Goal: Information Seeking & Learning: Learn about a topic

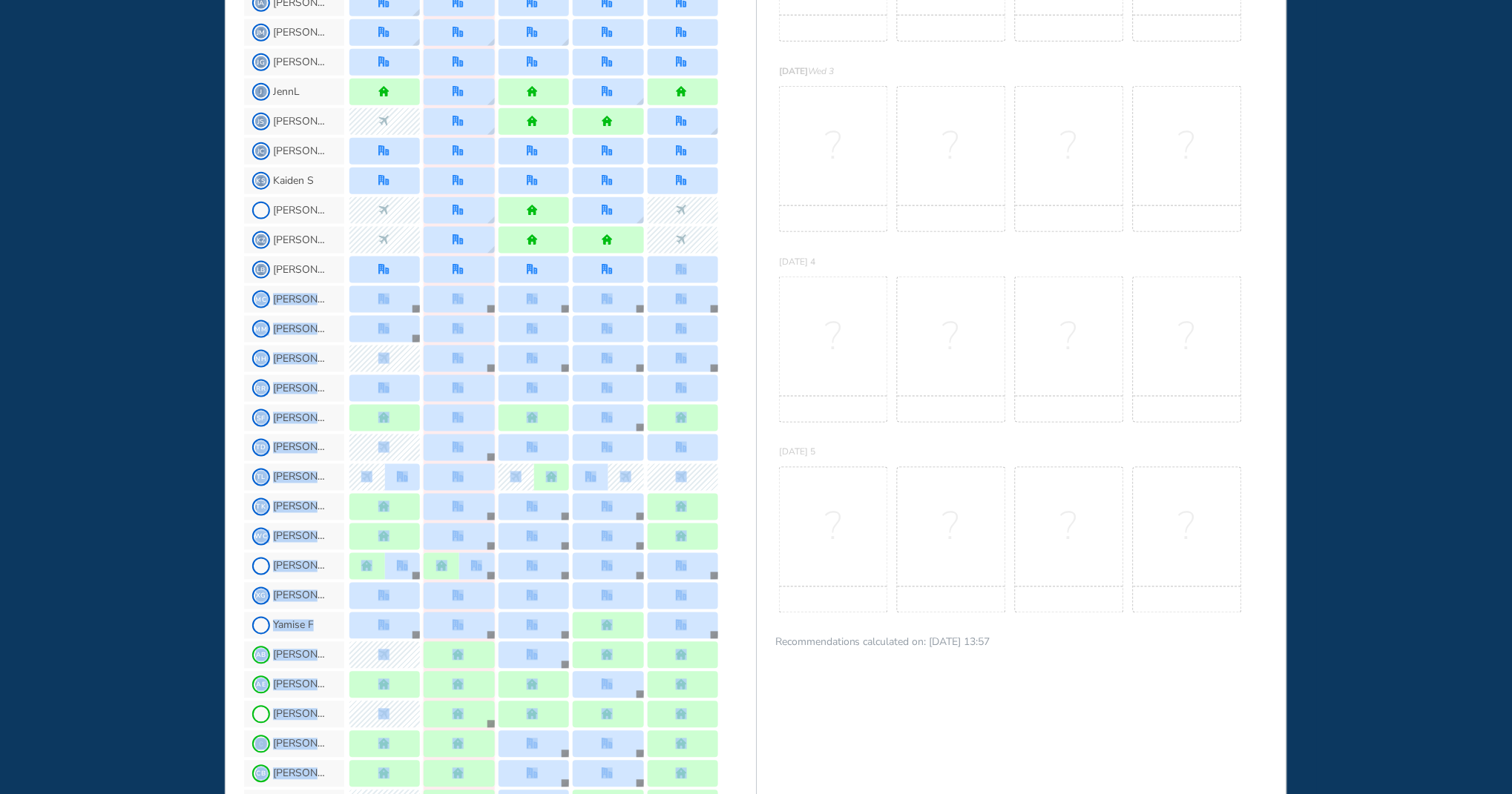
drag, startPoint x: 740, startPoint y: 698, endPoint x: 753, endPoint y: 791, distance: 93.9
click at [753, 791] on section "JL Me AN Ani N Bruce K CP Christine P ET Earl T EM Eileen M Francine R IA Irene…" at bounding box center [500, 636] width 512 height 1711
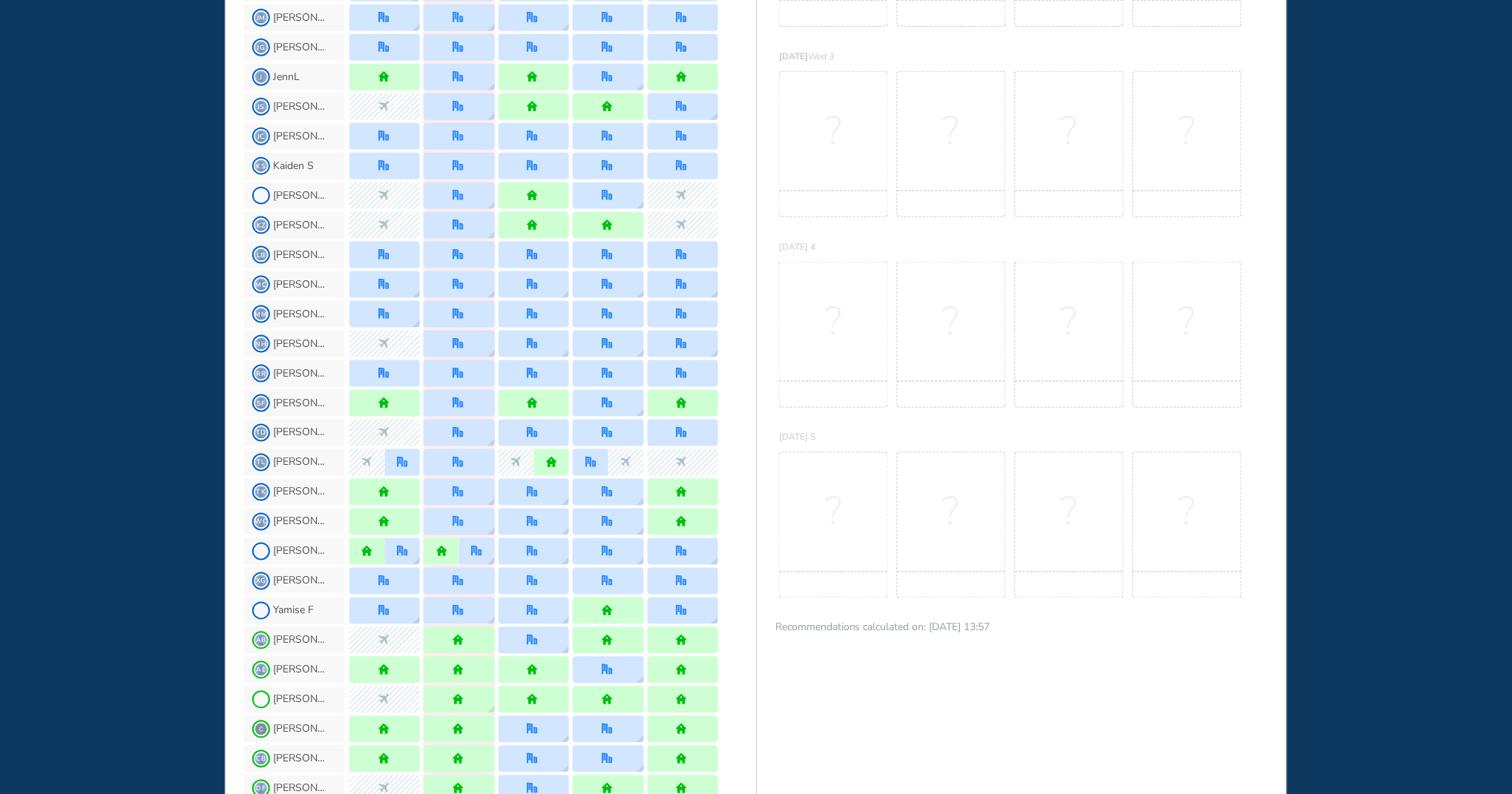
click at [1034, 344] on div "?" at bounding box center [1069, 334] width 109 height 146
drag, startPoint x: 755, startPoint y: 176, endPoint x: 765, endPoint y: 234, distance: 58.9
click at [765, 234] on div "BEST OFFICE DAYS WORKPLAN Monday 1 No Best Office Days to show! Update your pre…" at bounding box center [1021, 565] width 531 height 1921
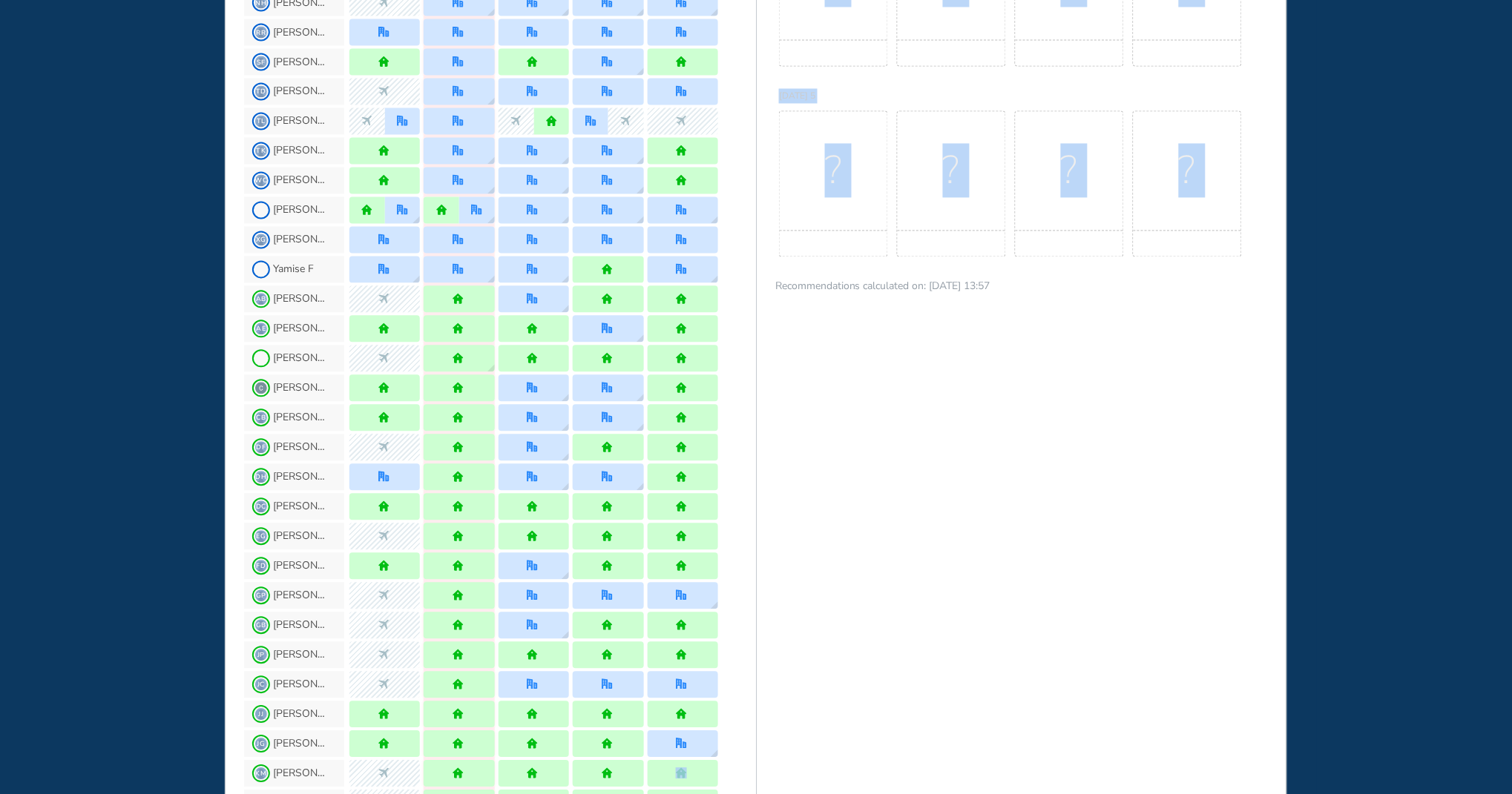
drag, startPoint x: 753, startPoint y: 732, endPoint x: 752, endPoint y: 789, distance: 57.0
click at [752, 789] on div "WHO'S WHERE WHEN FULL Usually quiet B&P Main Floor , Janet #42 Reception-Operat…" at bounding box center [756, 224] width 1062 height 1921
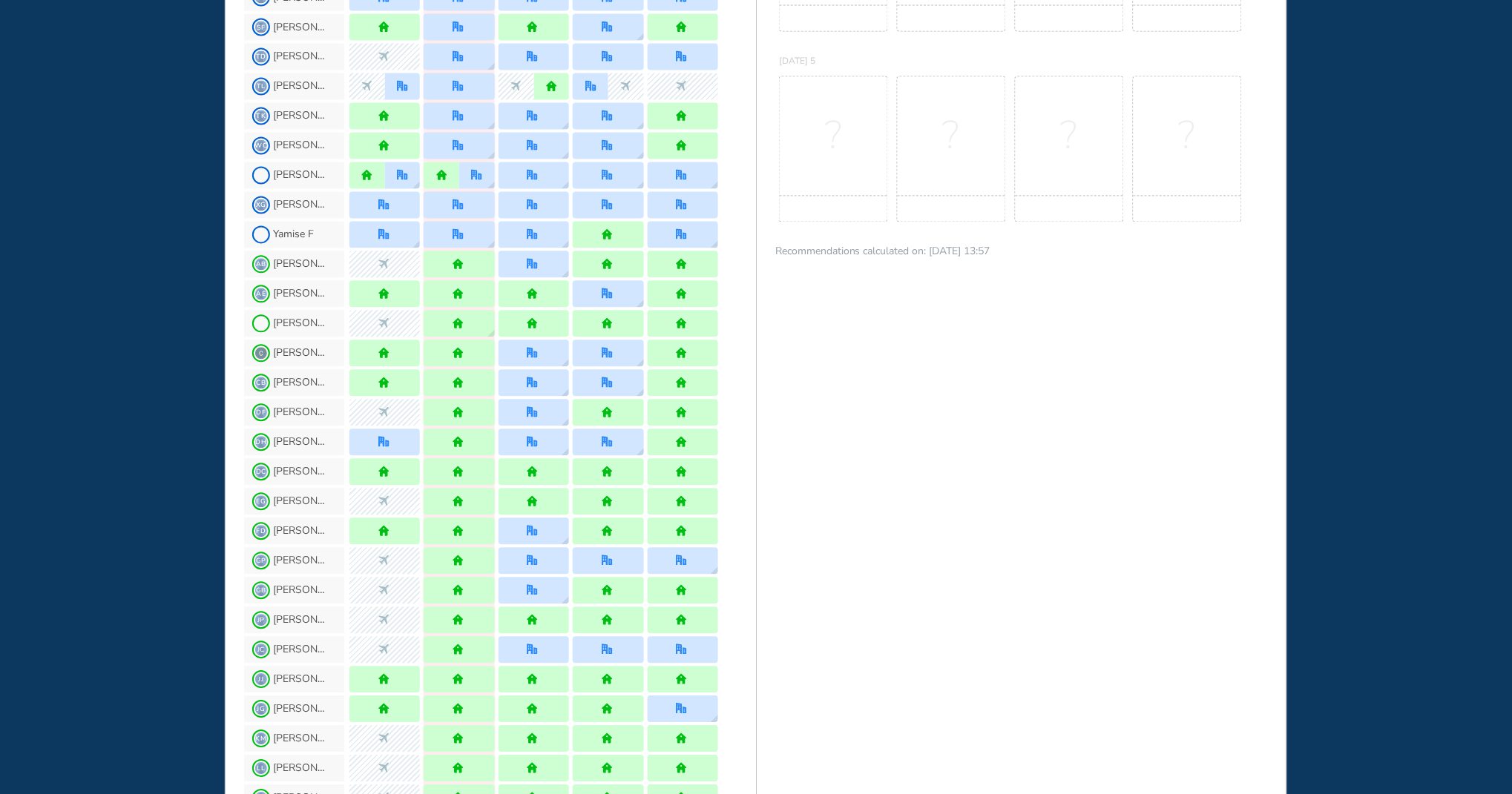
drag, startPoint x: 767, startPoint y: 755, endPoint x: 942, endPoint y: 516, distance: 296.2
click at [942, 516] on div "BEST OFFICE DAYS WORKPLAN Monday 1 No Best Office Days to show! Update your pre…" at bounding box center [1021, 189] width 531 height 1921
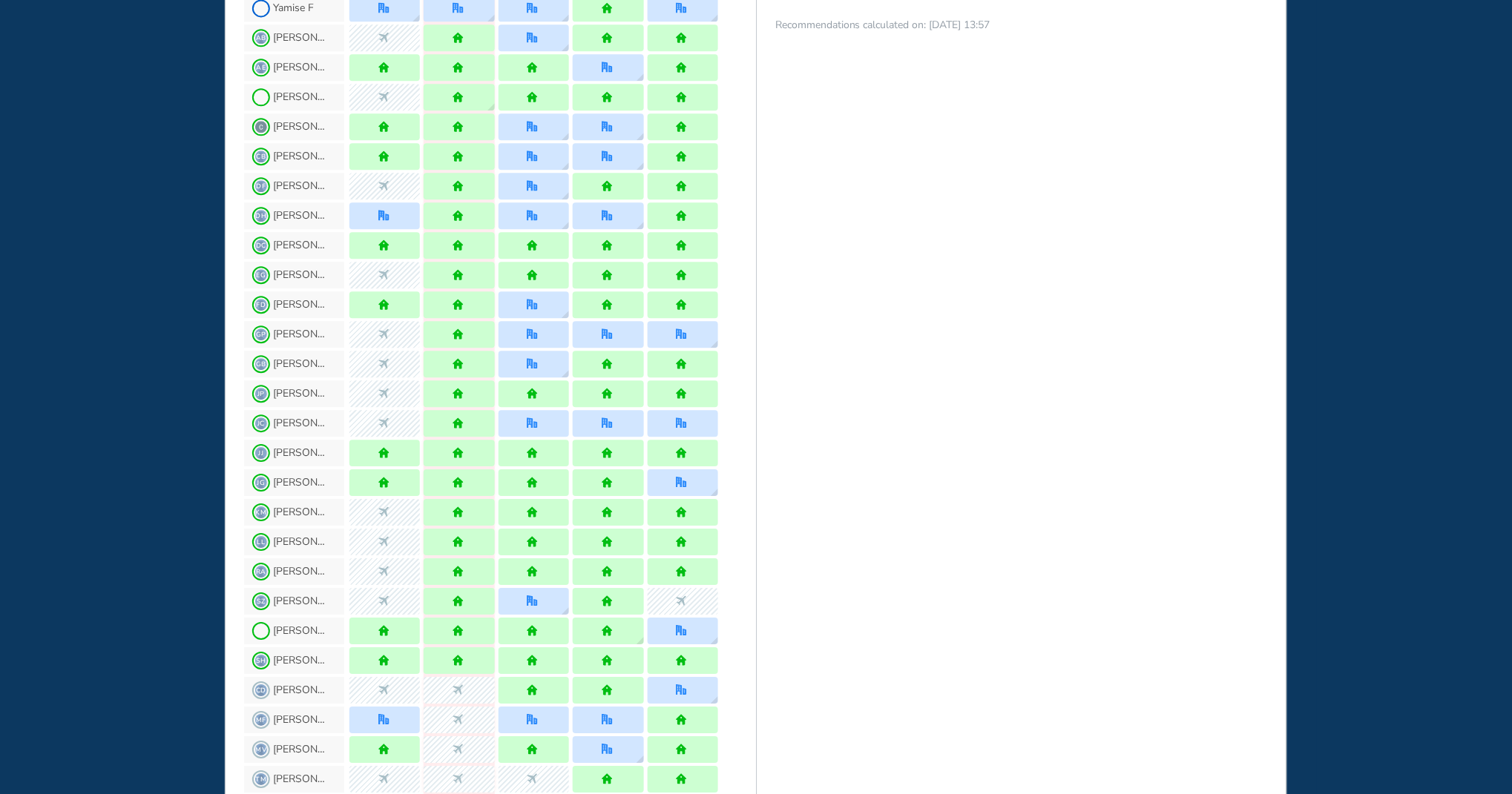
scroll to position [1195, 0]
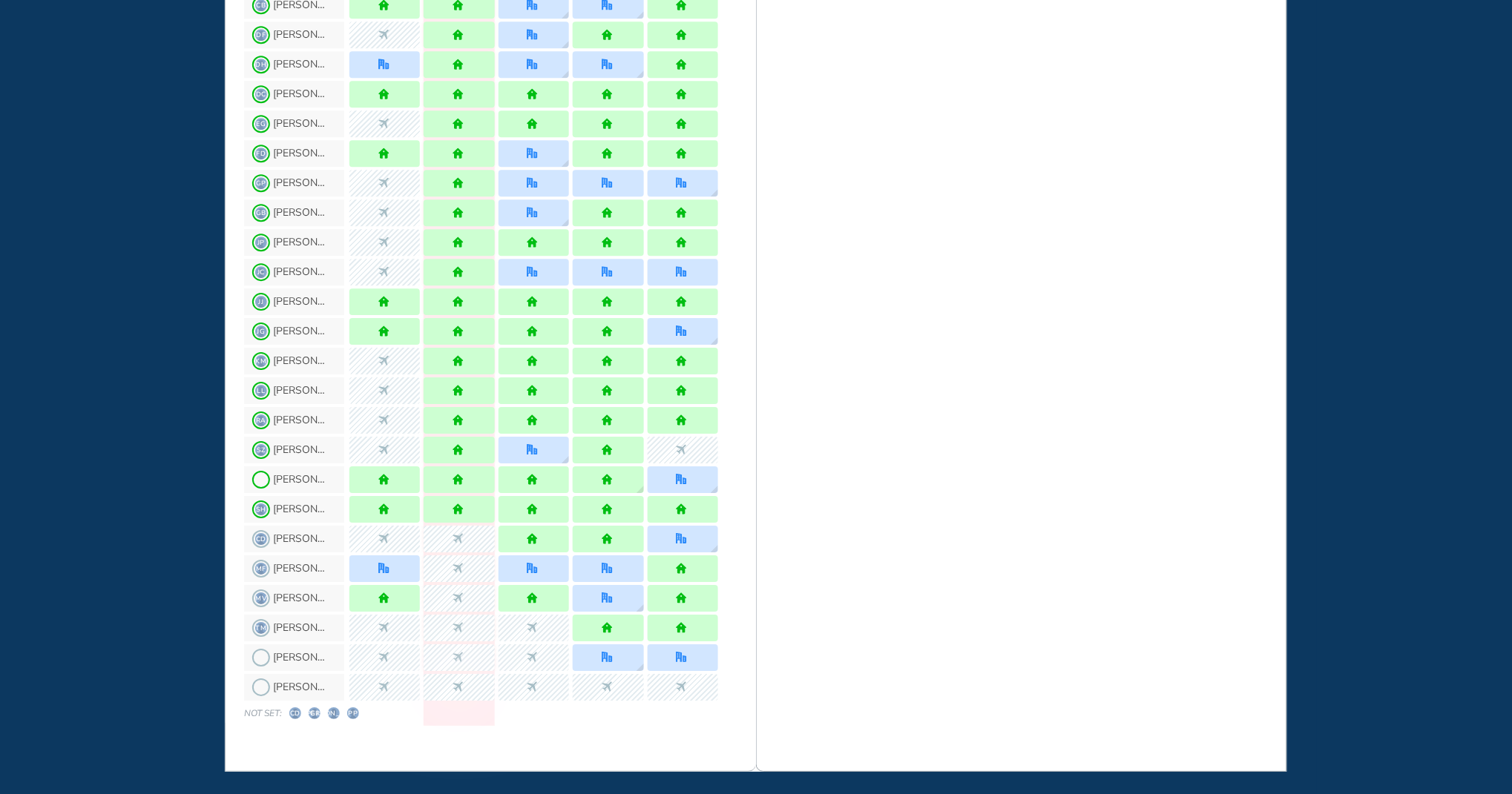
drag, startPoint x: 755, startPoint y: 631, endPoint x: 750, endPoint y: 783, distance: 152.1
click at [751, 793] on html "WHO'S WHERE WHEN MY WORK INITIATIVES 130 JL New! NOTIFICATIONS All Location Tas…" at bounding box center [756, 397] width 1512 height 794
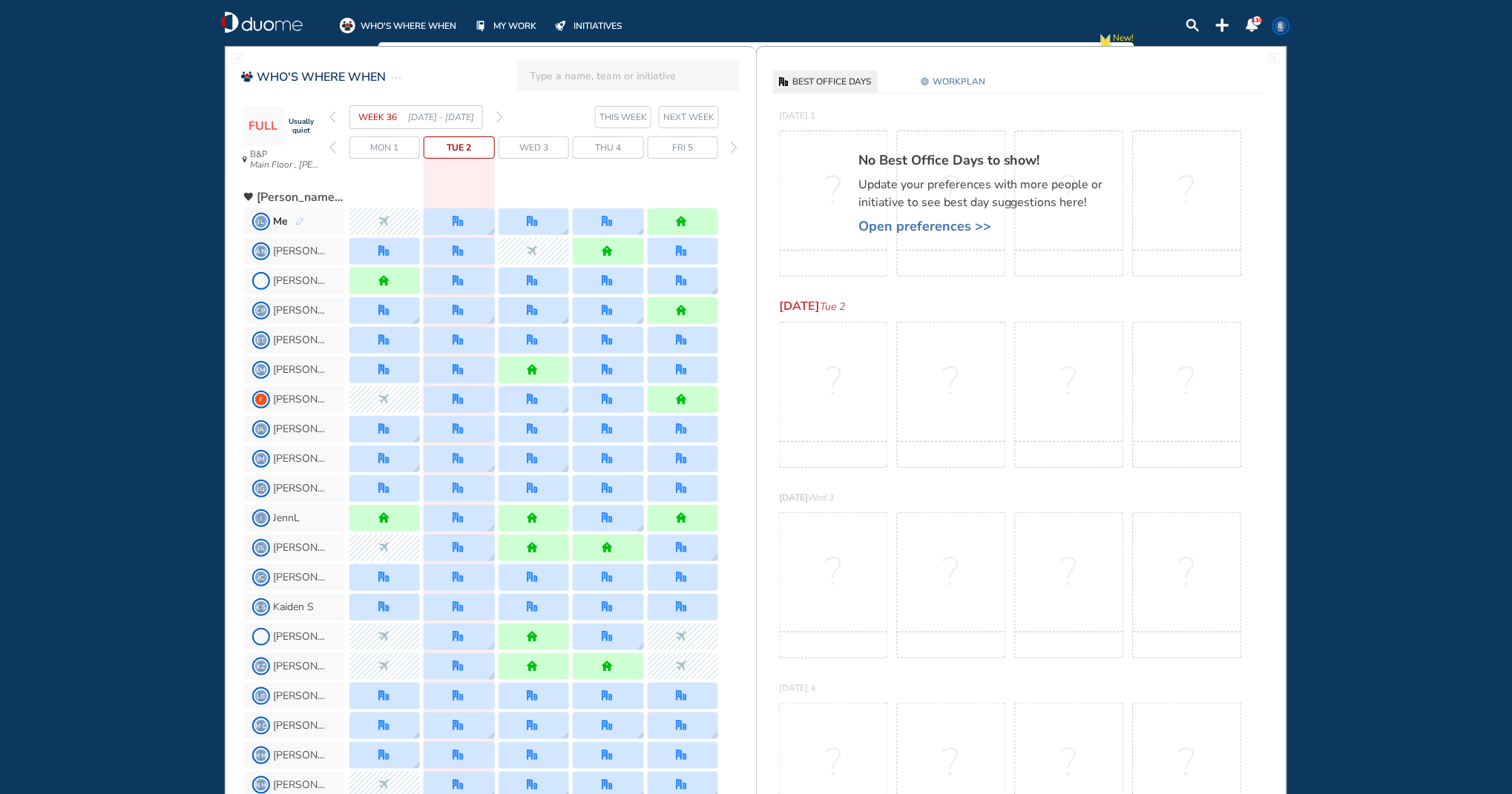
drag, startPoint x: 758, startPoint y: 782, endPoint x: 758, endPoint y: 797, distance: 15.0
click at [758, 793] on html "WHO'S WHERE WHEN MY WORK INITIATIVES 130 JL New! NOTIFICATIONS All Location Tas…" at bounding box center [756, 397] width 1512 height 794
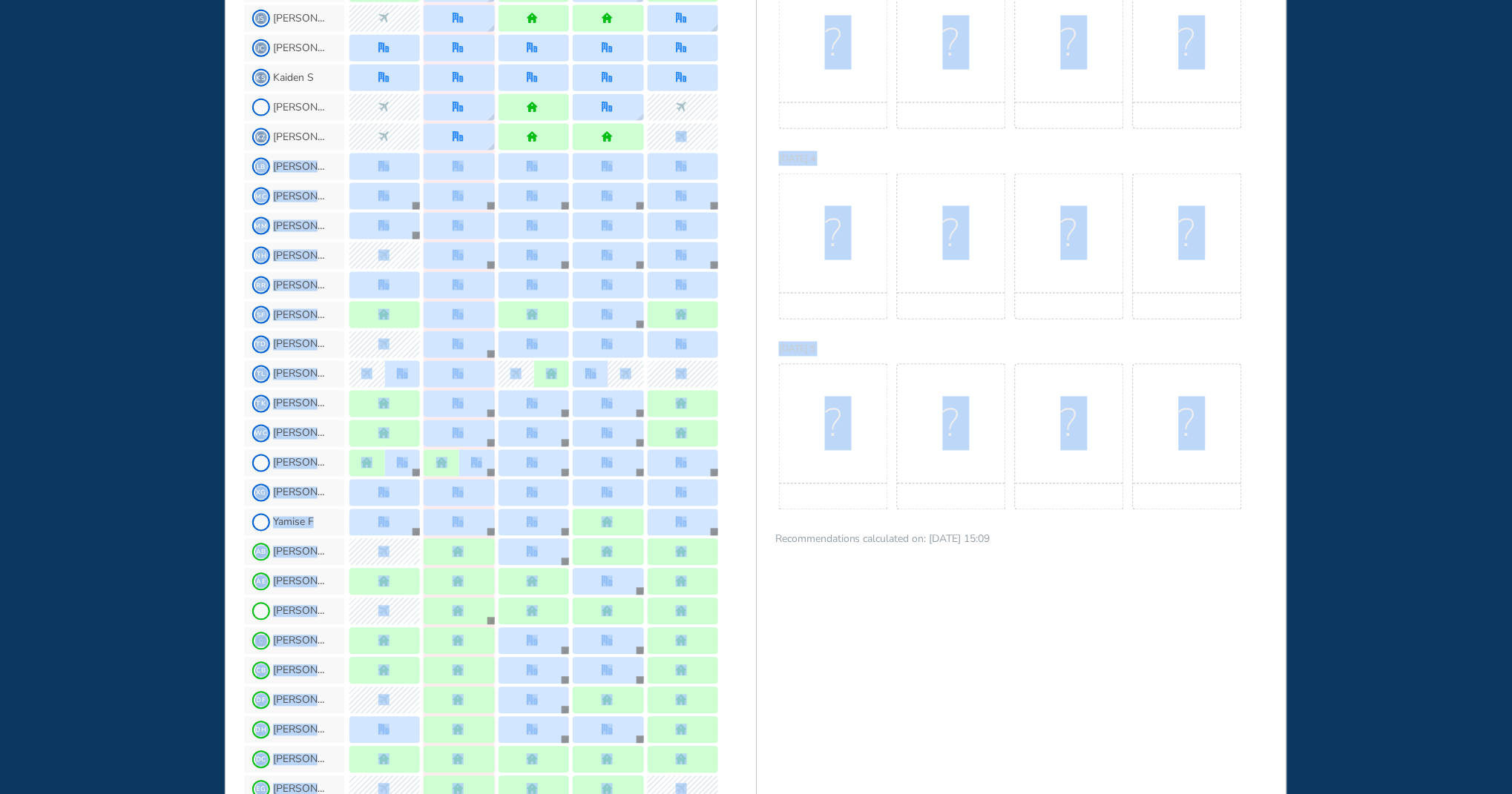
scroll to position [691, 0]
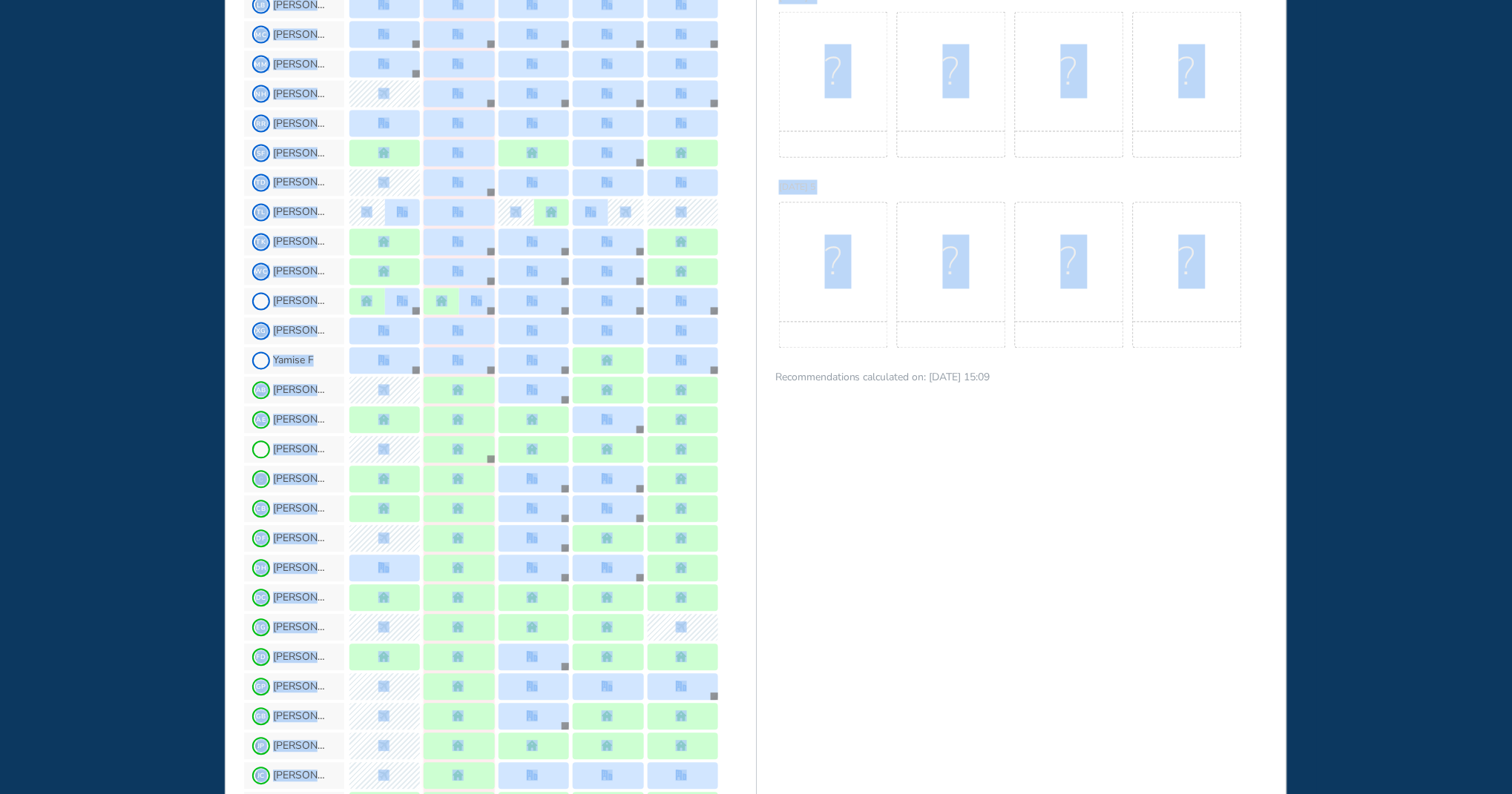
drag, startPoint x: 754, startPoint y: 658, endPoint x: 789, endPoint y: 744, distance: 92.8
click at [757, 793] on html "WHO'S WHERE WHEN MY WORK INITIATIVES 130 JL New! NOTIFICATIONS All Location Tas…" at bounding box center [756, 397] width 1512 height 794
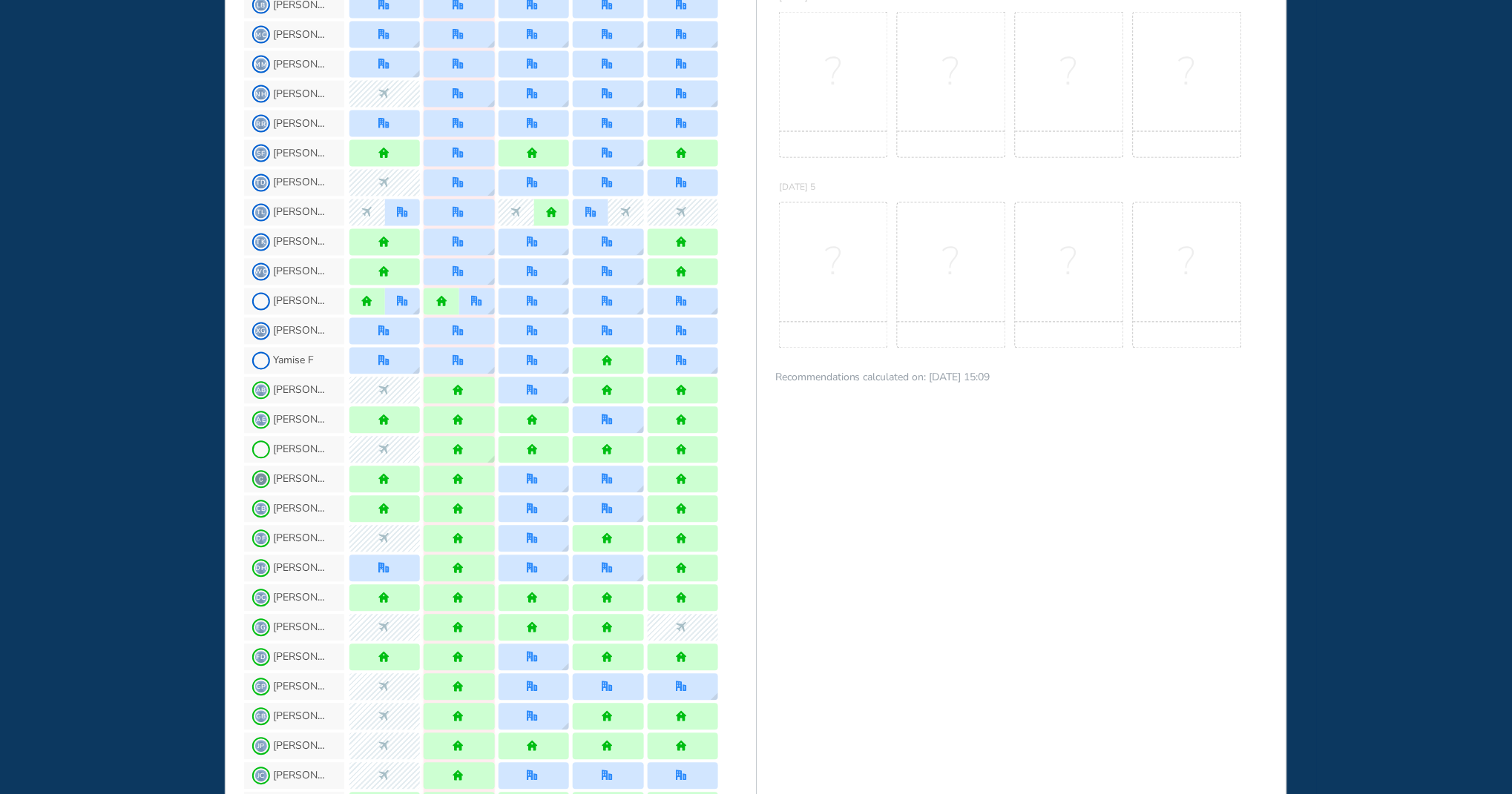
drag, startPoint x: 789, startPoint y: 744, endPoint x: 1055, endPoint y: 604, distance: 300.6
click at [1052, 607] on div "BEST OFFICE DAYS WORKPLAN Monday 1 No Best Office Days to show! Update your pre…" at bounding box center [1021, 315] width 531 height 1921
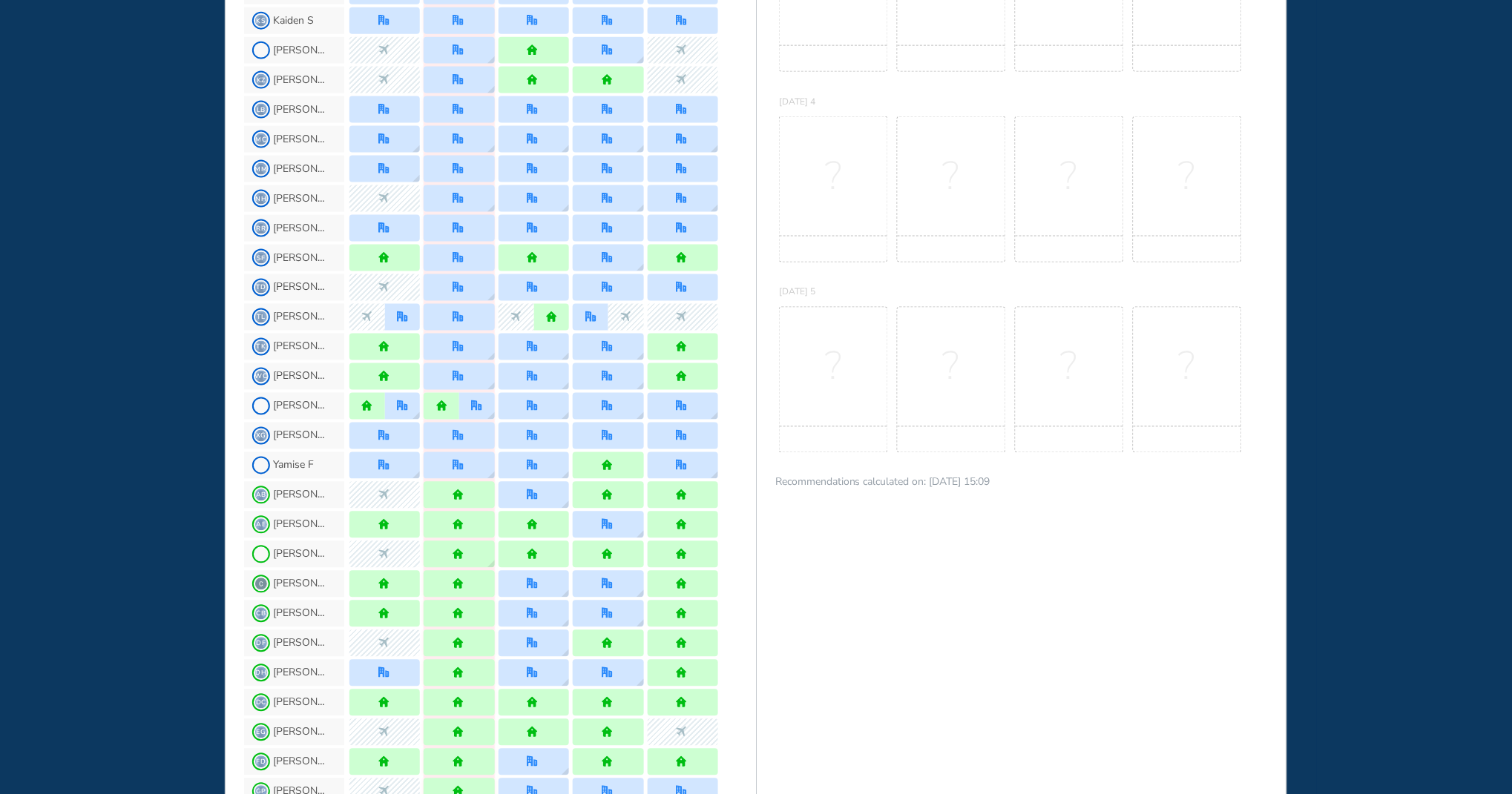
scroll to position [526, 0]
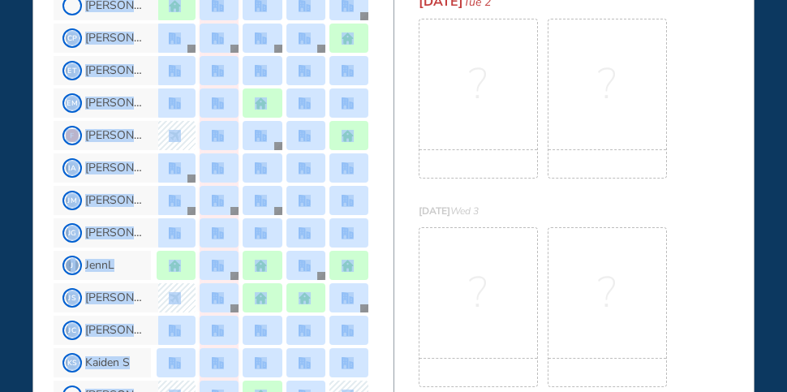
scroll to position [447, 0]
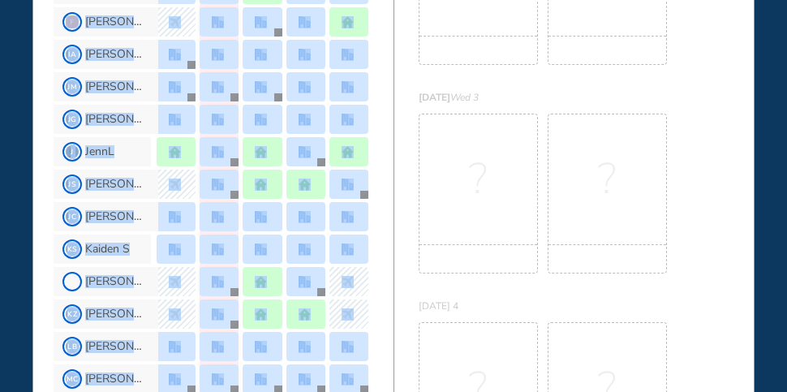
drag, startPoint x: 390, startPoint y: 215, endPoint x: 385, endPoint y: 390, distance: 174.6
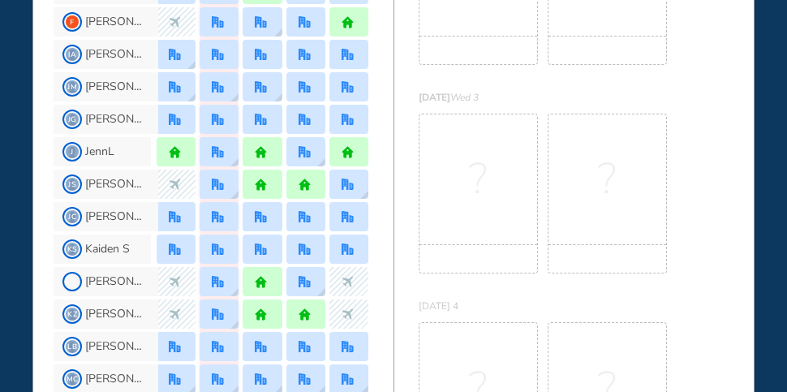
drag, startPoint x: 385, startPoint y: 390, endPoint x: 445, endPoint y: 230, distance: 170.8
click at [445, 230] on div "?" at bounding box center [478, 194] width 119 height 160
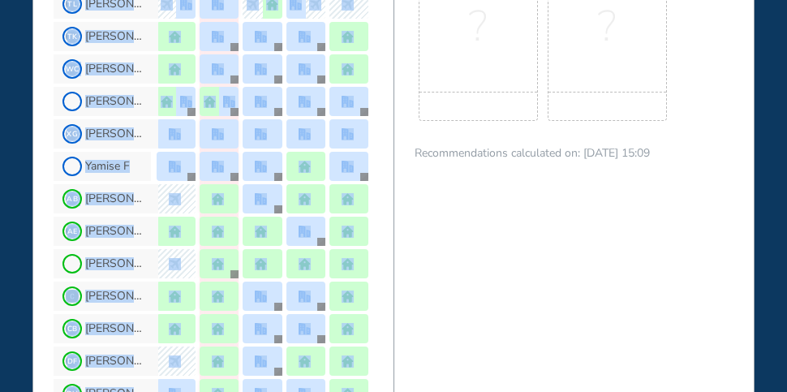
drag, startPoint x: 390, startPoint y: 346, endPoint x: 385, endPoint y: 398, distance: 53.0
click at [385, 391] on html "WHO'S WHERE WHEN MY WORK INITIATIVES 130 JL New! NOTIFICATIONS All Location Tas…" at bounding box center [393, 196] width 787 height 392
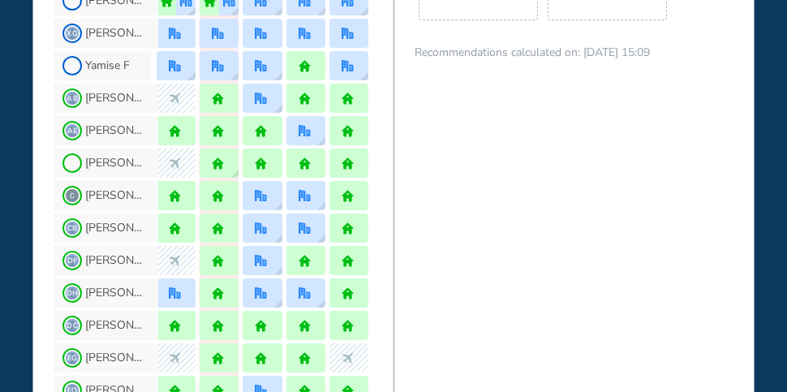
drag, startPoint x: 385, startPoint y: 398, endPoint x: 450, endPoint y: 230, distance: 181.2
click at [450, 230] on div "BEST OFFICE DAYS WORKPLAN [DATE] 1 No Best Office Days to show! Update your pre…" at bounding box center [574, 0] width 361 height 2134
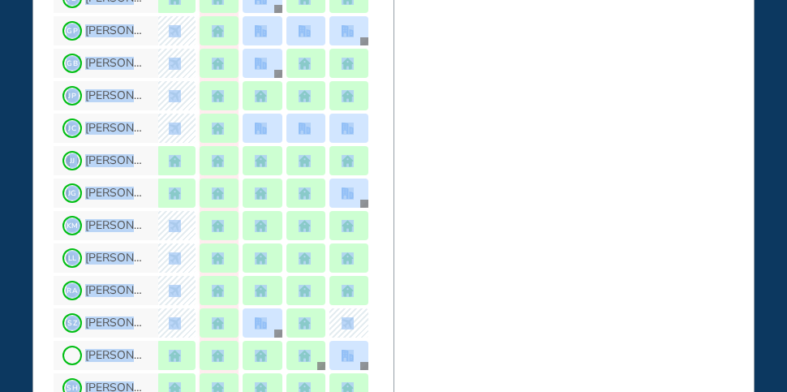
drag, startPoint x: 392, startPoint y: 265, endPoint x: 393, endPoint y: 384, distance: 118.5
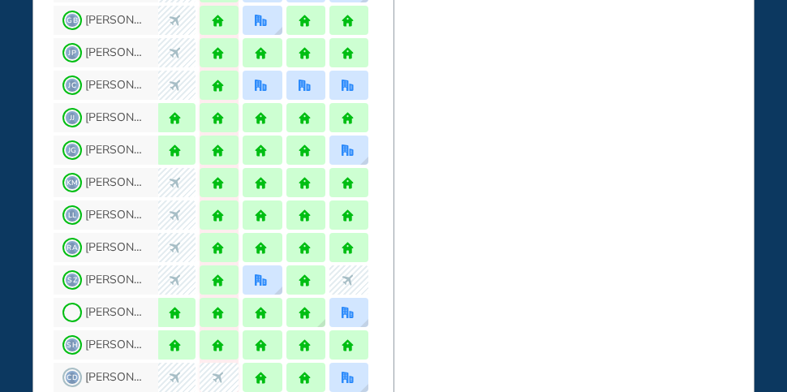
drag, startPoint x: 392, startPoint y: 377, endPoint x: 449, endPoint y: 258, distance: 131.4
